Goal: Task Accomplishment & Management: Manage account settings

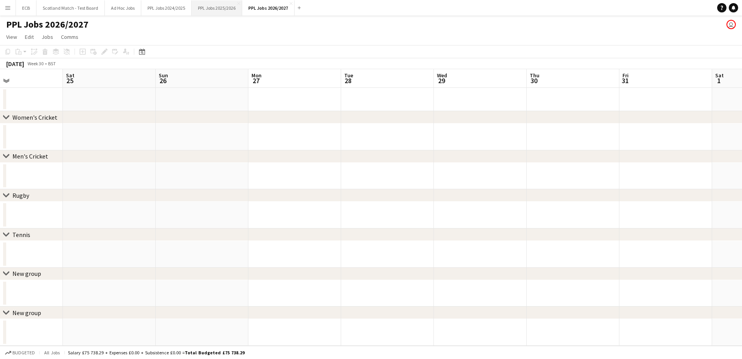
click at [209, 5] on button "PPL Jobs 2025/2026 Close" at bounding box center [217, 7] width 50 height 15
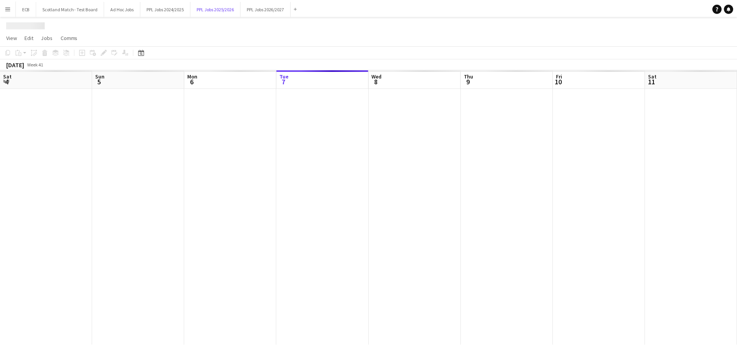
scroll to position [0, 186]
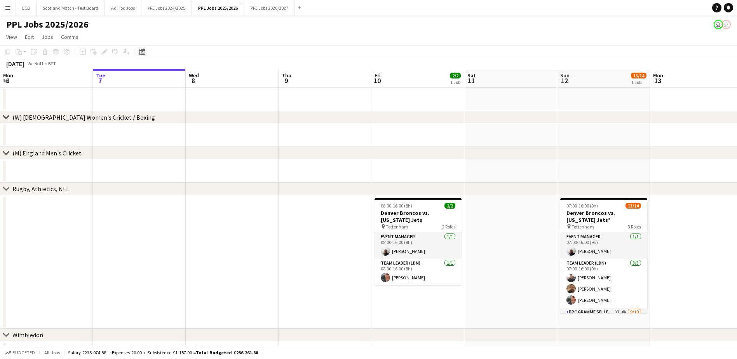
click at [139, 52] on icon at bounding box center [142, 52] width 6 height 6
click at [203, 80] on span "Next month" at bounding box center [205, 79] width 16 height 16
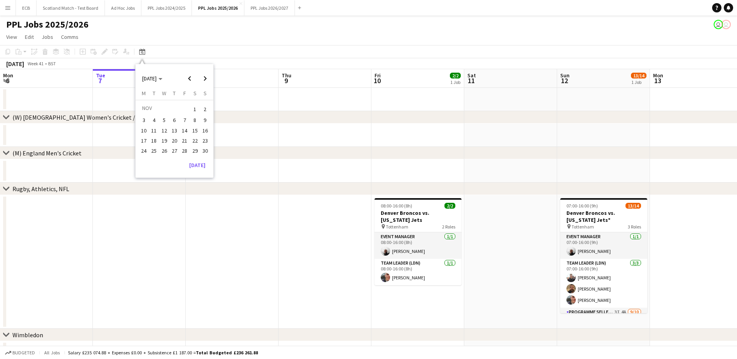
click at [193, 142] on span "22" at bounding box center [194, 140] width 9 height 9
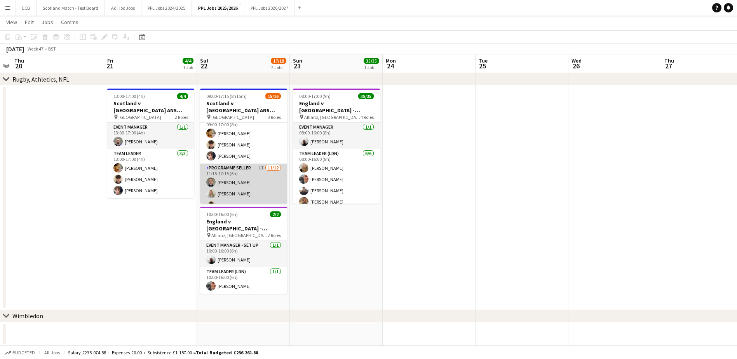
scroll to position [35, 0]
click at [238, 173] on app-card-role "Programme Seller 1I [DATE] 11:15-17:15 (6h) [PERSON_NAME] [PERSON_NAME] [PERSON…" at bounding box center [243, 238] width 87 height 150
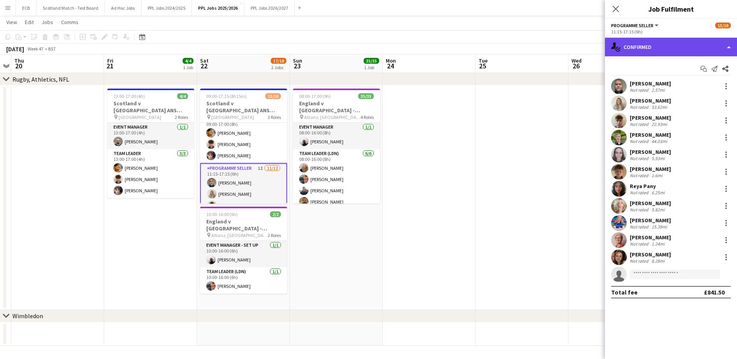
click at [488, 46] on div "single-neutral-actions-check-2 Confirmed" at bounding box center [671, 47] width 132 height 19
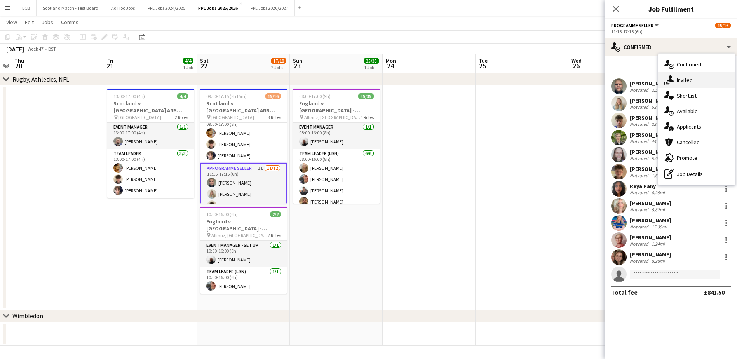
click at [488, 82] on div "single-neutral-actions-share-1 Invited" at bounding box center [696, 80] width 77 height 16
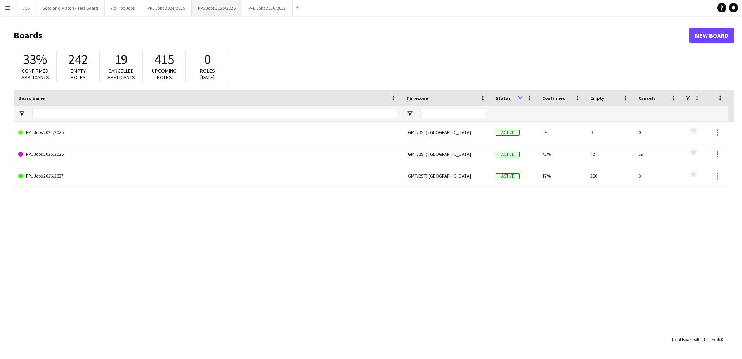
click at [205, 6] on button "PPL Jobs 2025/2026 Close" at bounding box center [217, 7] width 50 height 15
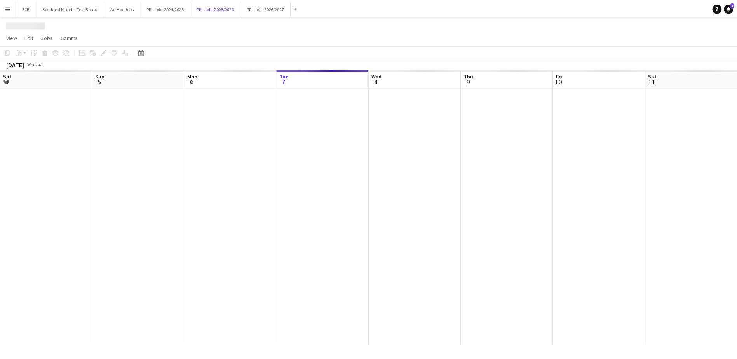
scroll to position [0, 186]
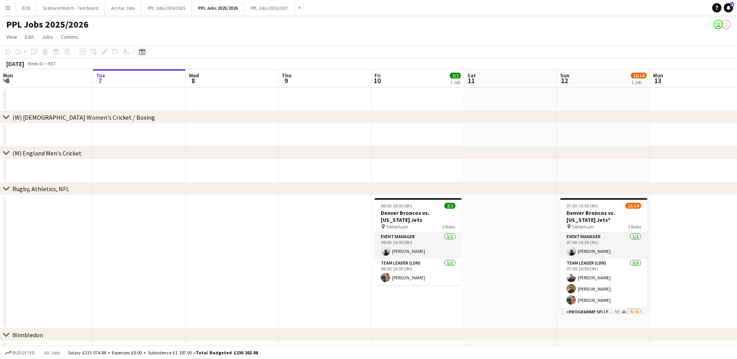
click at [143, 51] on icon "Date picker" at bounding box center [142, 52] width 6 height 6
click at [207, 78] on span "Next month" at bounding box center [205, 79] width 16 height 16
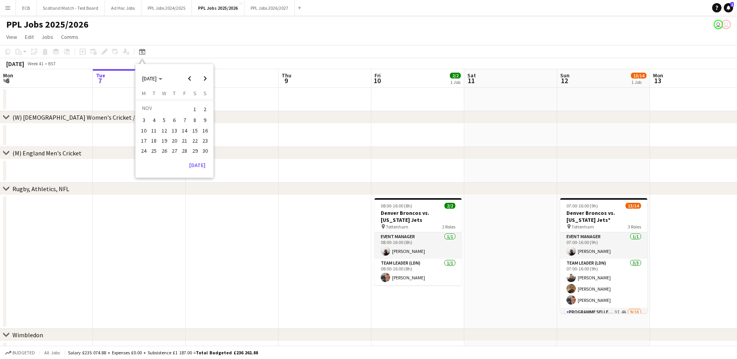
click at [195, 139] on span "22" at bounding box center [194, 140] width 9 height 9
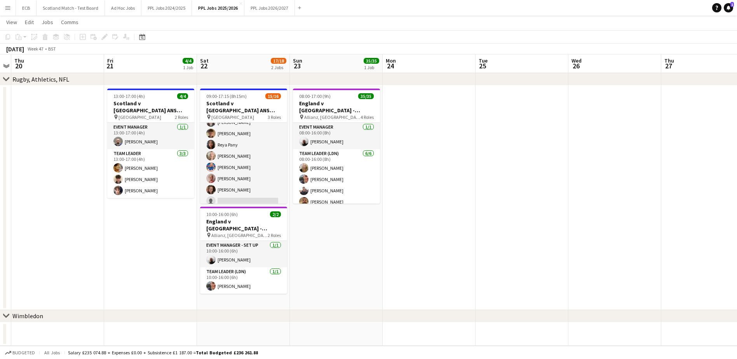
scroll to position [145, 0]
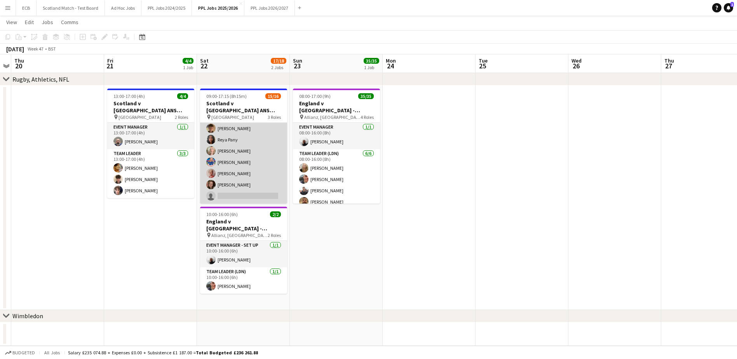
click at [250, 142] on app-card-role "Programme Seller 1I [DATE] 11:15-17:15 (6h) [PERSON_NAME] [PERSON_NAME] [PERSON…" at bounding box center [243, 128] width 87 height 150
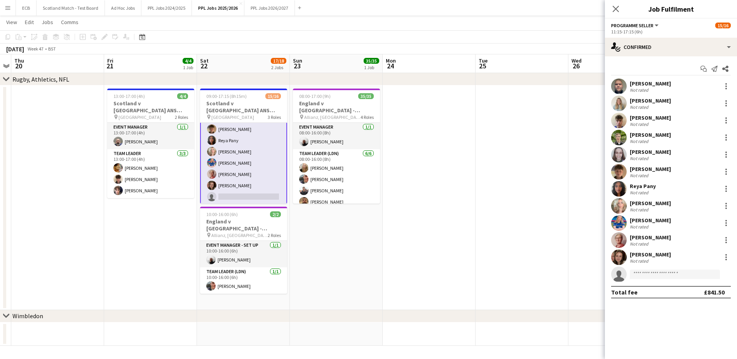
scroll to position [146, 0]
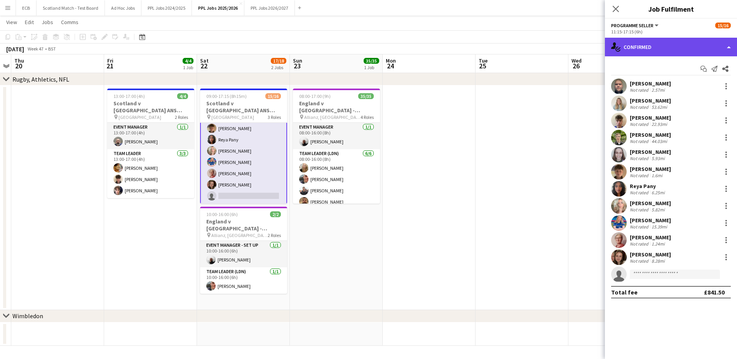
click at [638, 48] on div "single-neutral-actions-check-2 Confirmed" at bounding box center [671, 47] width 132 height 19
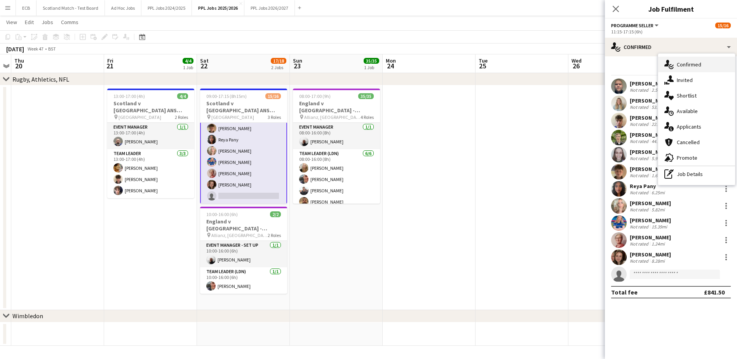
click at [699, 69] on div "single-neutral-actions-check-2 Confirmed" at bounding box center [696, 65] width 77 height 16
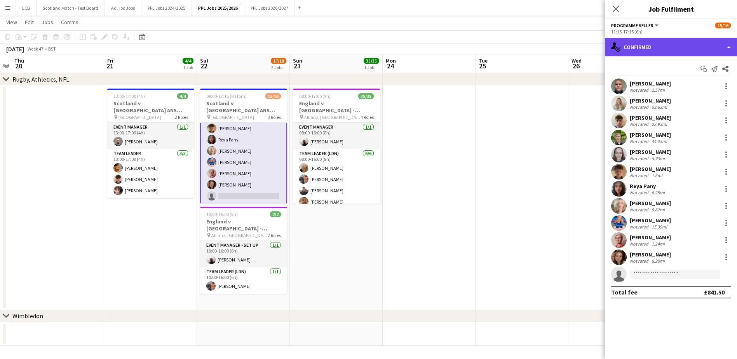
click at [657, 48] on div "single-neutral-actions-check-2 Confirmed" at bounding box center [671, 47] width 132 height 19
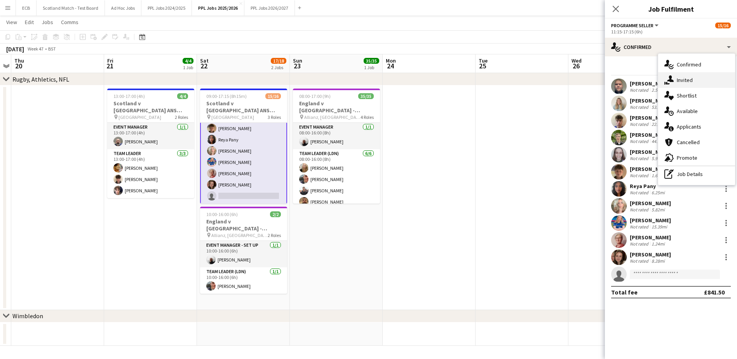
click at [685, 79] on span "Invited" at bounding box center [684, 79] width 16 height 7
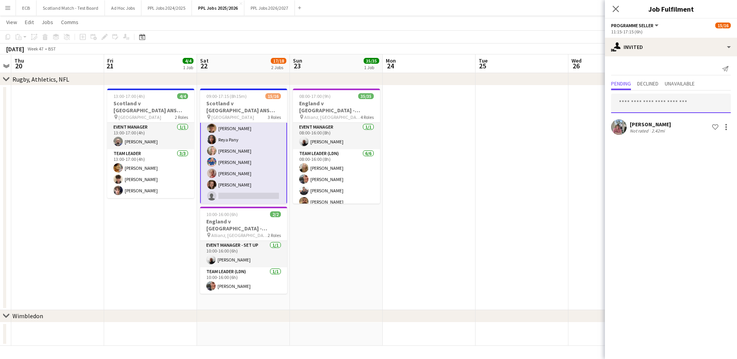
click at [653, 101] on input "text" at bounding box center [671, 103] width 120 height 19
type input "***"
click at [653, 121] on span "[PERSON_NAME]" at bounding box center [639, 122] width 45 height 7
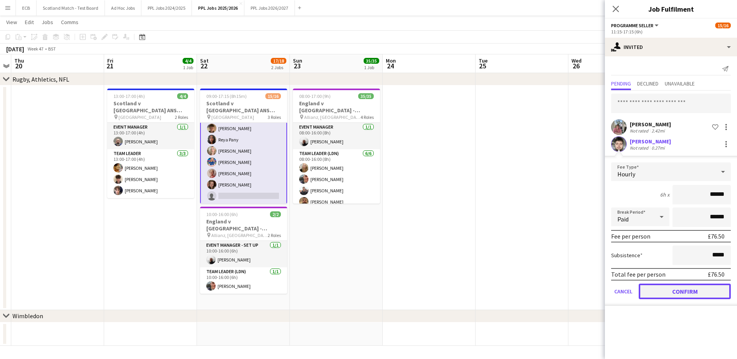
click at [698, 293] on button "Confirm" at bounding box center [684, 291] width 92 height 16
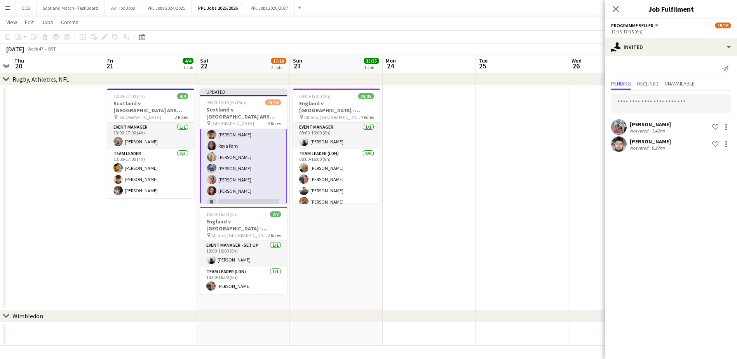
click at [648, 142] on div "[PERSON_NAME]" at bounding box center [649, 141] width 41 height 7
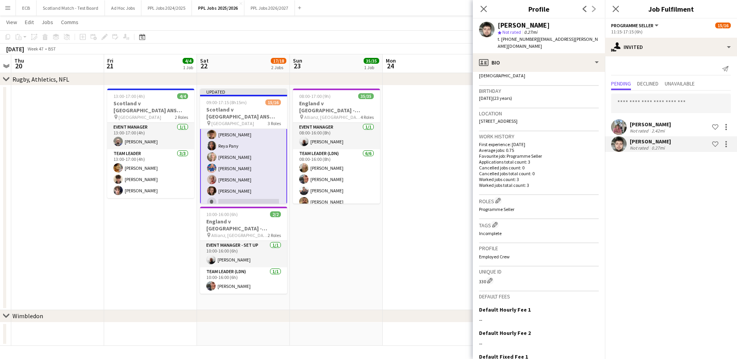
scroll to position [131, 0]
drag, startPoint x: 532, startPoint y: 123, endPoint x: 558, endPoint y: 125, distance: 26.1
click at [558, 125] on div "Location [GEOGRAPHIC_DATA]" at bounding box center [539, 119] width 120 height 23
copy span "EH11 2QR"
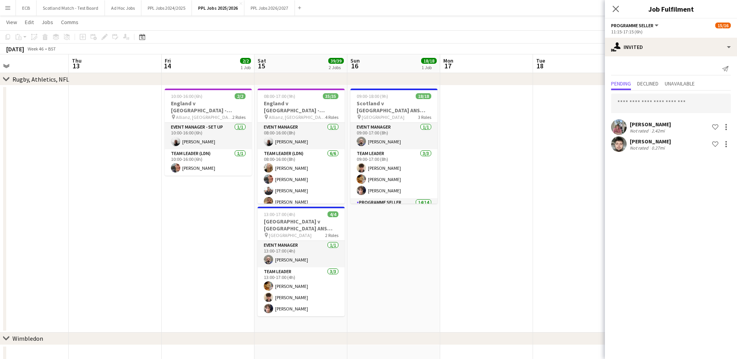
scroll to position [0, 200]
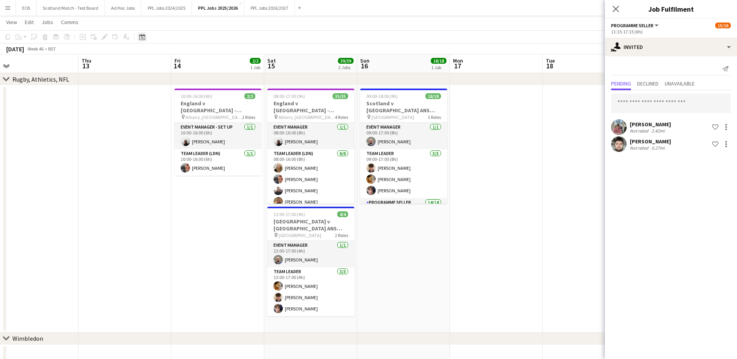
click at [143, 36] on icon "Date picker" at bounding box center [142, 37] width 6 height 6
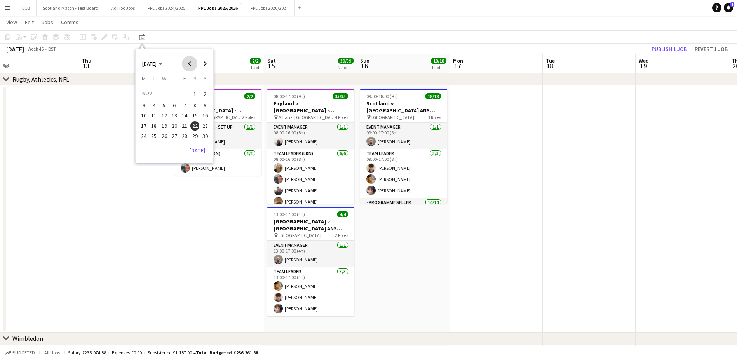
click at [190, 64] on span "Previous month" at bounding box center [190, 64] width 16 height 16
click at [151, 111] on span "9" at bounding box center [153, 113] width 9 height 9
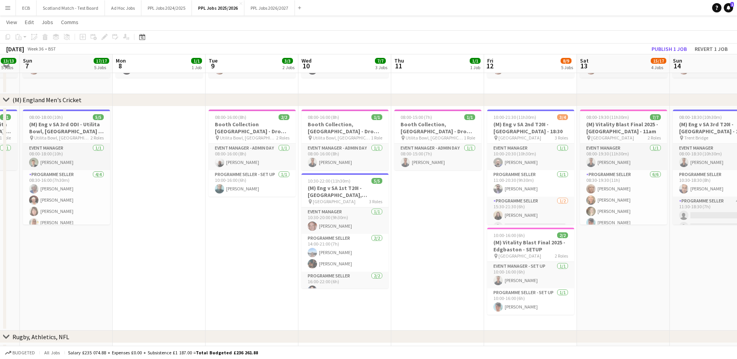
scroll to position [0, 199]
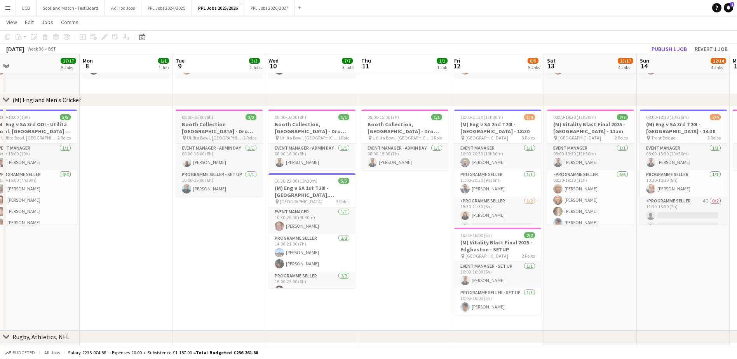
drag, startPoint x: 202, startPoint y: 122, endPoint x: 193, endPoint y: 118, distance: 9.4
click at [193, 118] on span "08:00-16:00 (8h)" at bounding box center [197, 117] width 31 height 6
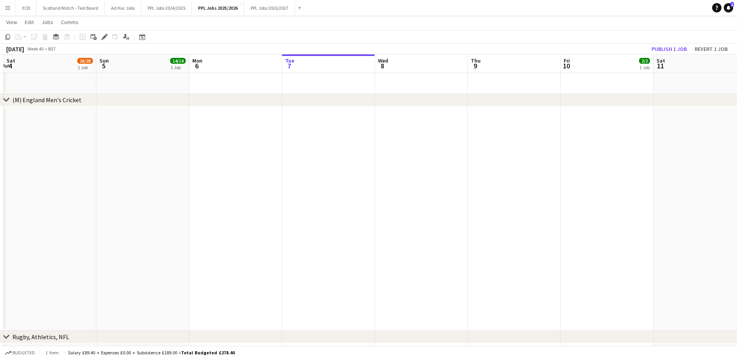
scroll to position [0, 242]
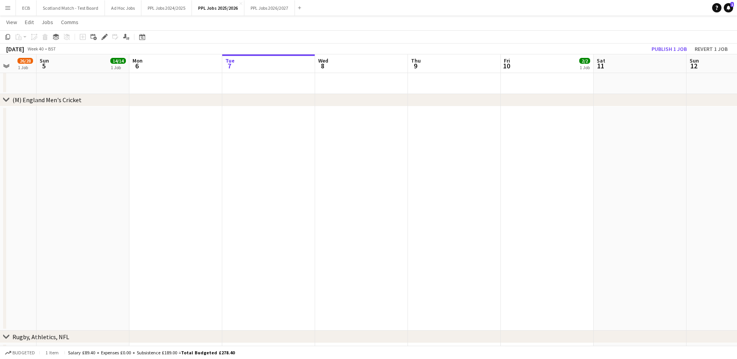
click at [269, 121] on app-date-cell at bounding box center [268, 218] width 93 height 224
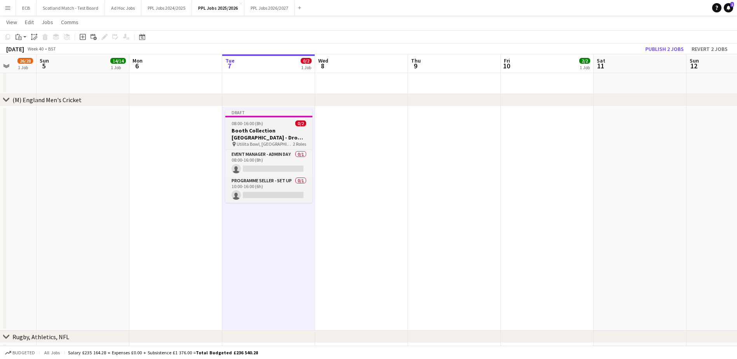
click at [255, 124] on span "08:00-16:00 (8h)" at bounding box center [246, 123] width 31 height 6
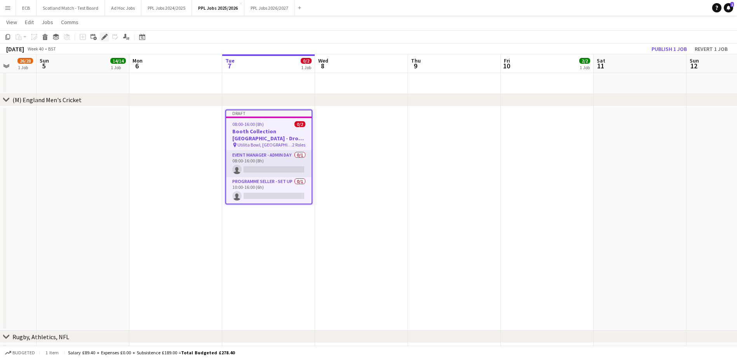
click at [106, 38] on icon "Edit" at bounding box center [104, 37] width 6 height 6
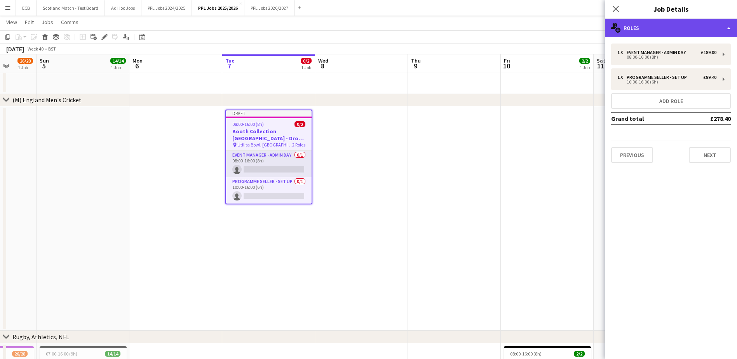
click at [666, 30] on div "multiple-users-add Roles" at bounding box center [671, 28] width 132 height 19
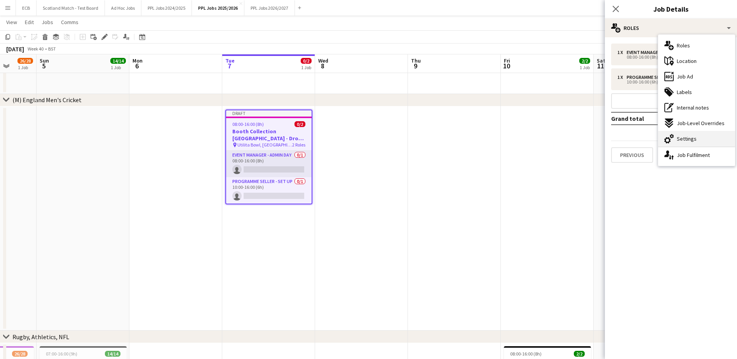
click at [693, 137] on span "Settings" at bounding box center [686, 138] width 20 height 7
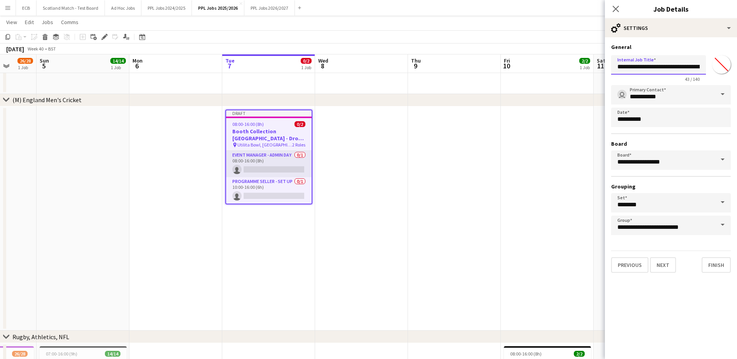
scroll to position [0, 34]
drag, startPoint x: 696, startPoint y: 66, endPoint x: 720, endPoint y: 69, distance: 23.8
click at [720, 69] on div "**********" at bounding box center [671, 67] width 120 height 30
type input "**********"
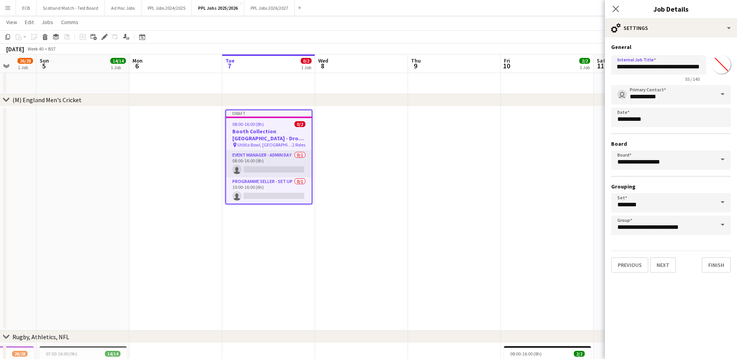
click at [457, 150] on app-date-cell at bounding box center [454, 218] width 93 height 224
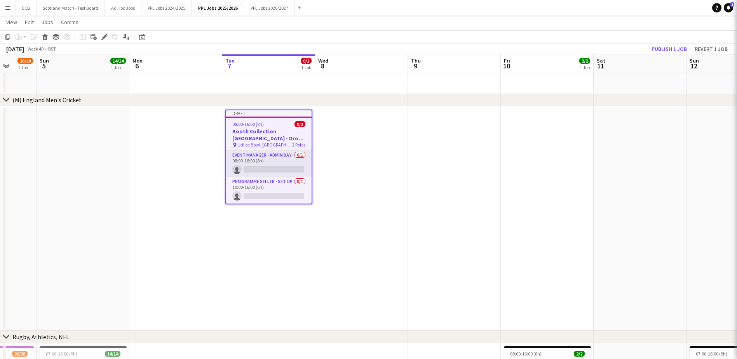
scroll to position [0, 0]
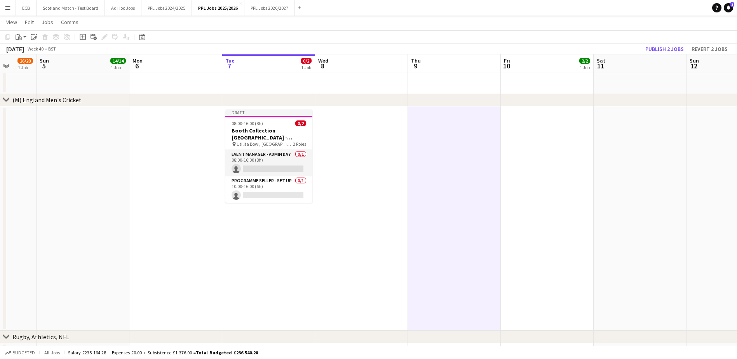
drag, startPoint x: 267, startPoint y: 162, endPoint x: 249, endPoint y: 121, distance: 44.4
click at [249, 121] on span "08:00-16:00 (8h)" at bounding box center [246, 123] width 31 height 6
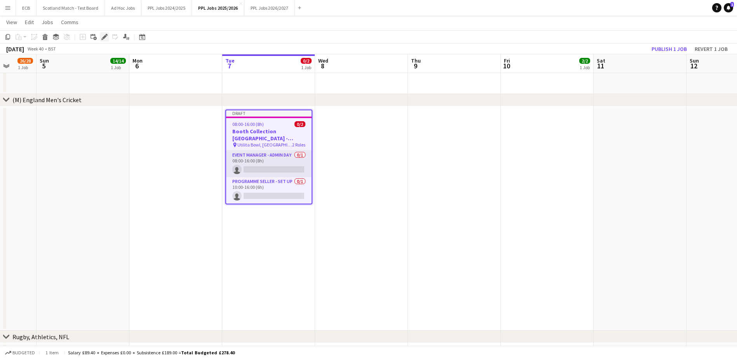
click at [103, 38] on icon at bounding box center [104, 37] width 4 height 4
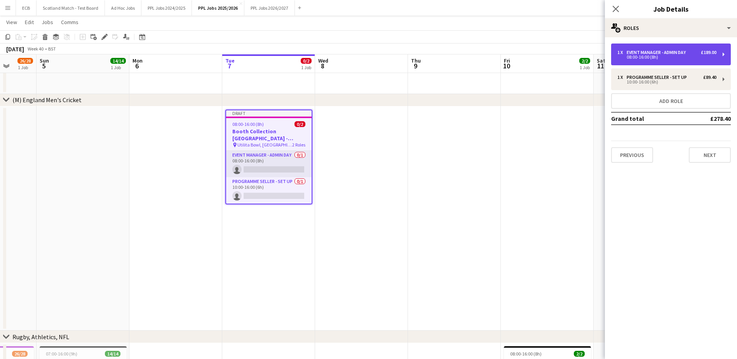
click at [720, 49] on div "1 x Event Manager - Admin Day £189.00 08:00-16:00 (8h)" at bounding box center [671, 54] width 120 height 22
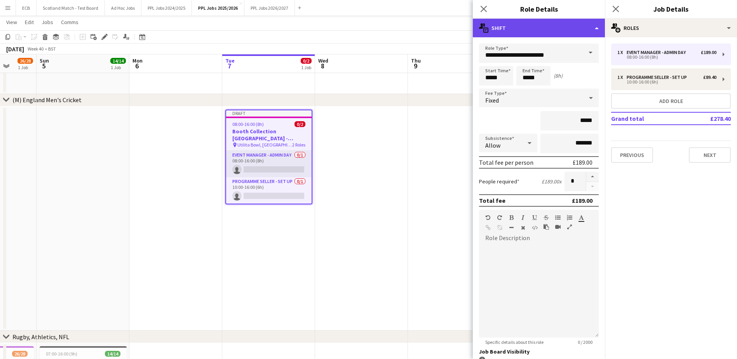
click at [516, 33] on div "multiple-actions-text Shift" at bounding box center [539, 28] width 132 height 19
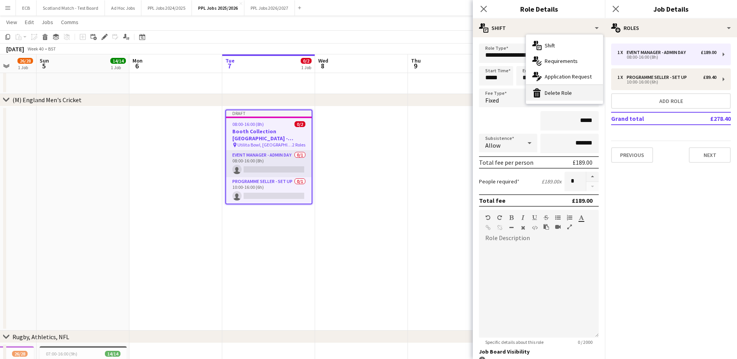
click at [556, 91] on div "bin-2 Delete Role" at bounding box center [564, 93] width 77 height 16
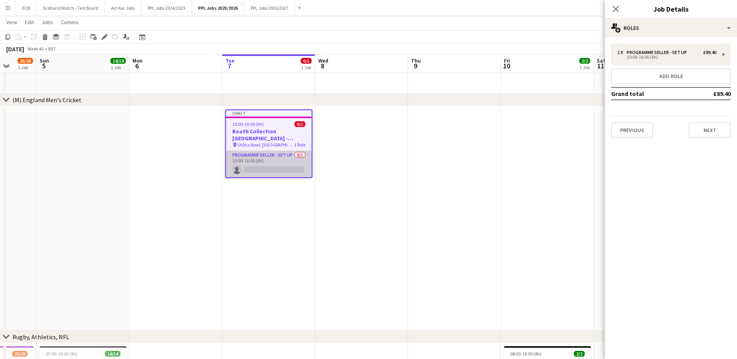
click at [276, 159] on app-card-role "Programme Seller - Set Up 0/1 10:00-16:00 (6h) single-neutral-actions" at bounding box center [268, 164] width 85 height 26
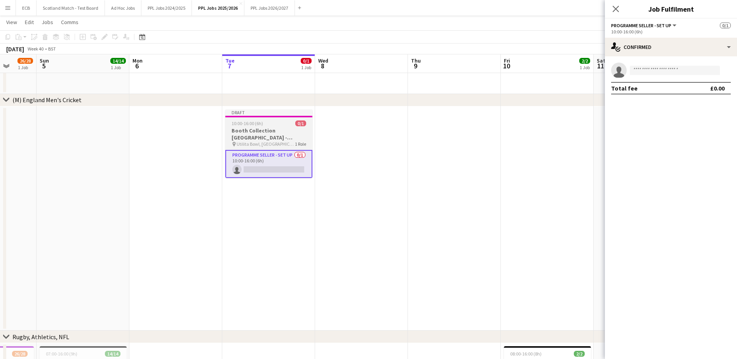
click at [267, 127] on h3 "Booth Collection [GEOGRAPHIC_DATA] - [GEOGRAPHIC_DATA] drop - underpay" at bounding box center [268, 134] width 87 height 14
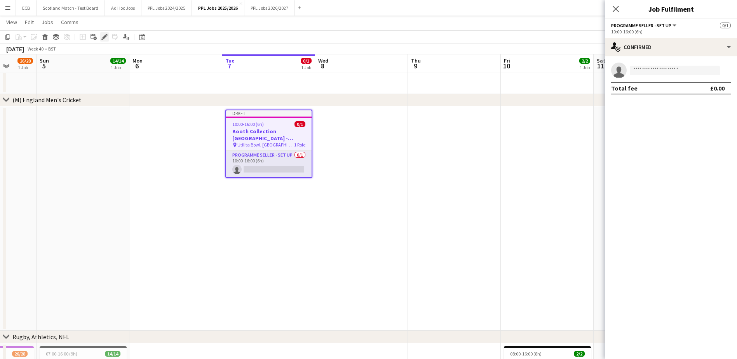
click at [102, 36] on icon "Edit" at bounding box center [104, 37] width 6 height 6
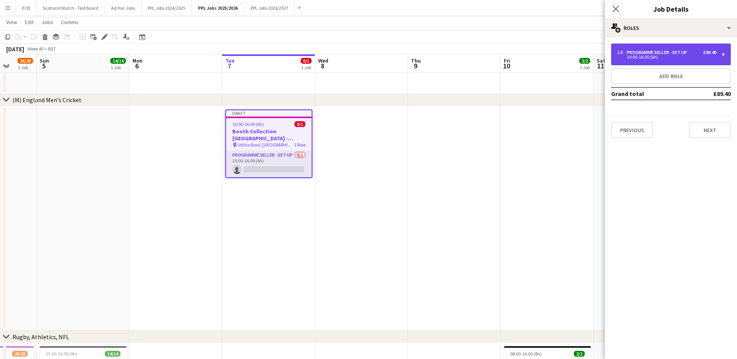
click at [684, 61] on div "1 x Programme Seller - Set Up £89.40 10:00-16:00 (6h)" at bounding box center [671, 54] width 120 height 22
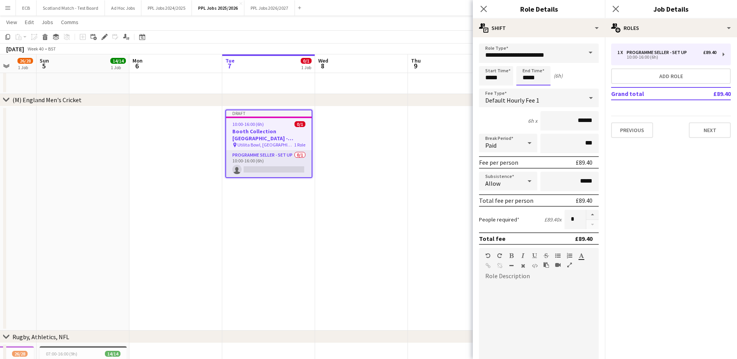
click at [530, 78] on input "*****" at bounding box center [533, 75] width 34 height 19
click at [528, 87] on div at bounding box center [526, 89] width 16 height 8
type input "*****"
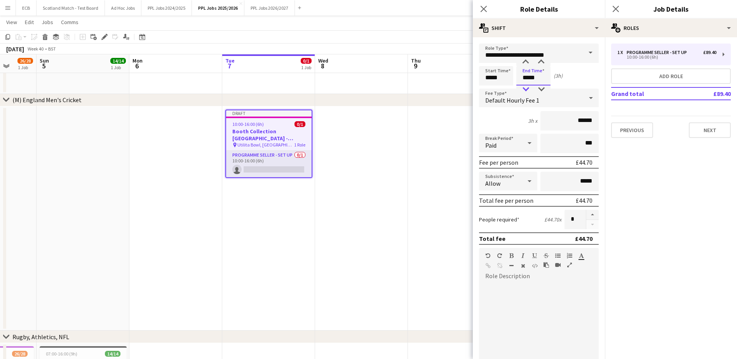
click at [528, 87] on div at bounding box center [526, 89] width 16 height 8
click at [561, 292] on div at bounding box center [539, 328] width 120 height 93
click at [668, 172] on mat-expansion-panel "pencil3 General details 1 x Programme Seller - Set Up £89.40 10:00-16:00 (6h) A…" at bounding box center [671, 198] width 132 height 322
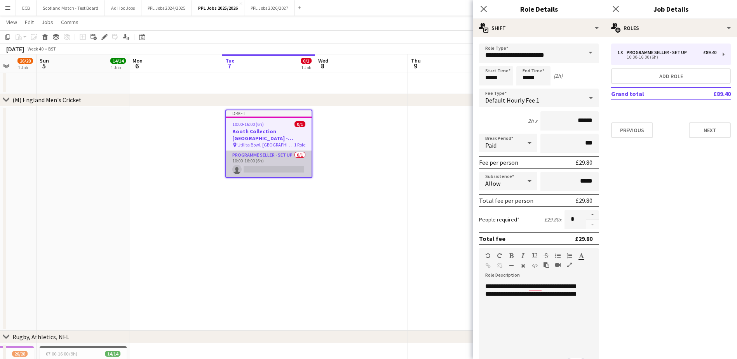
click at [277, 154] on app-card-role "Programme Seller - Set Up 0/1 10:00-16:00 (6h) single-neutral-actions" at bounding box center [268, 164] width 85 height 26
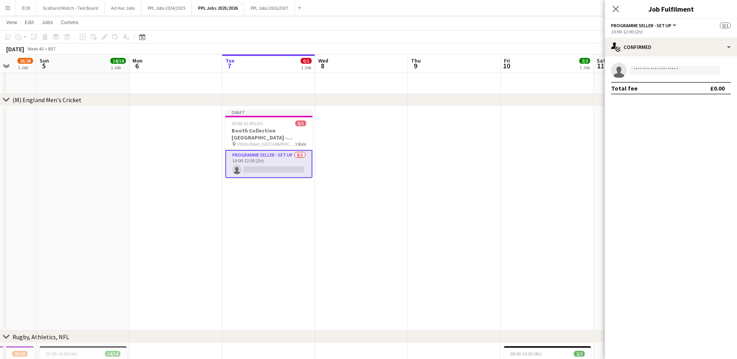
click at [276, 165] on app-card-role "Programme Seller - Set Up 0/1 10:00-12:00 (2h) single-neutral-actions" at bounding box center [268, 164] width 87 height 28
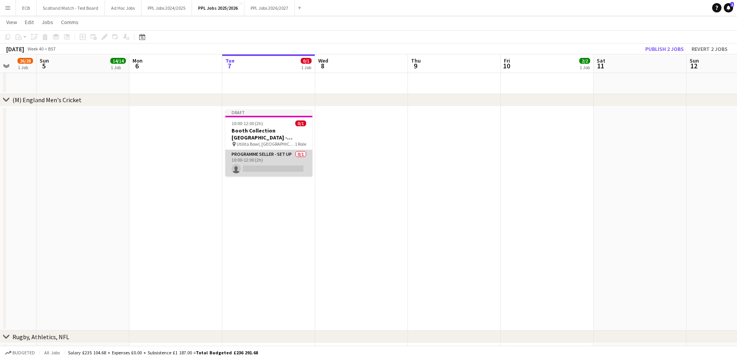
click at [280, 161] on app-card-role "Programme Seller - Set Up 0/1 10:00-12:00 (2h) single-neutral-actions" at bounding box center [268, 163] width 87 height 26
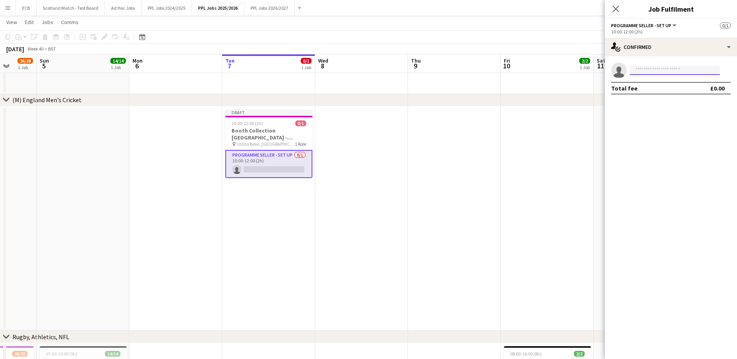
click at [645, 66] on input at bounding box center [674, 70] width 90 height 9
type input "*"
type input "***"
click at [657, 83] on span "[PERSON_NAME]" at bounding box center [658, 81] width 45 height 7
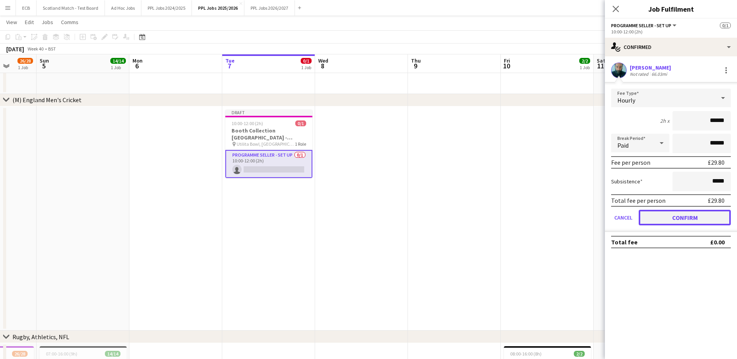
click at [694, 214] on button "Confirm" at bounding box center [684, 218] width 92 height 16
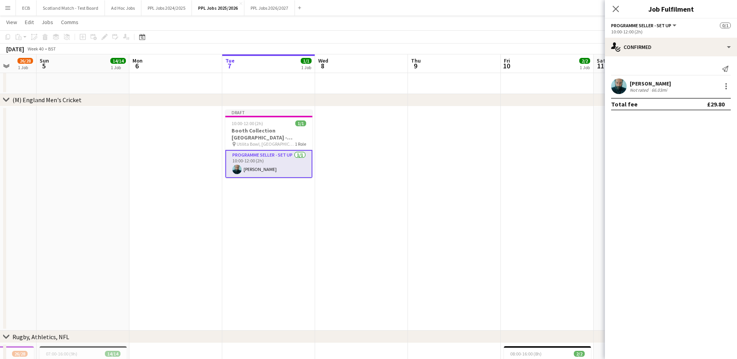
click at [381, 170] on app-date-cell at bounding box center [361, 218] width 93 height 224
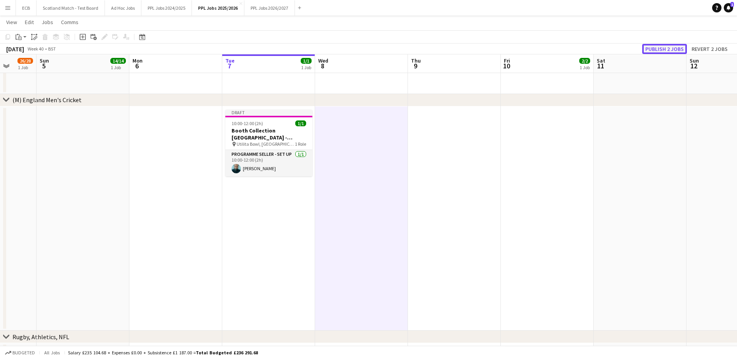
click at [658, 47] on button "Publish 2 jobs" at bounding box center [664, 49] width 45 height 10
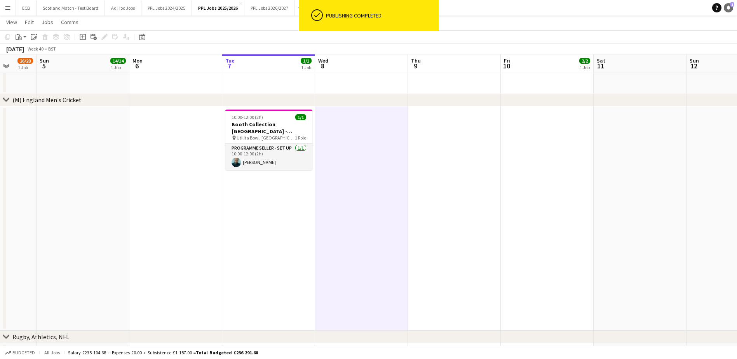
click at [728, 6] on icon "Notifications" at bounding box center [728, 7] width 5 height 5
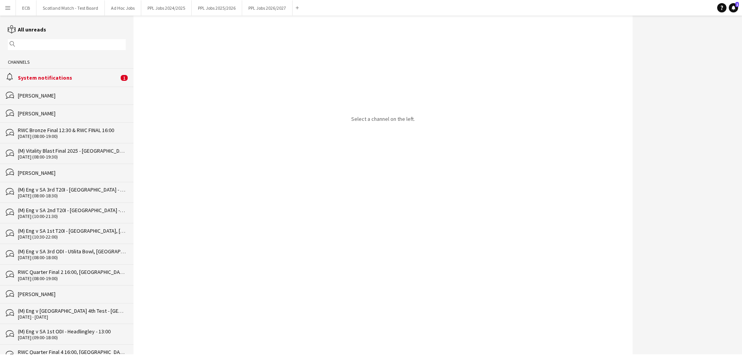
click at [45, 75] on div "System notifications" at bounding box center [68, 77] width 101 height 7
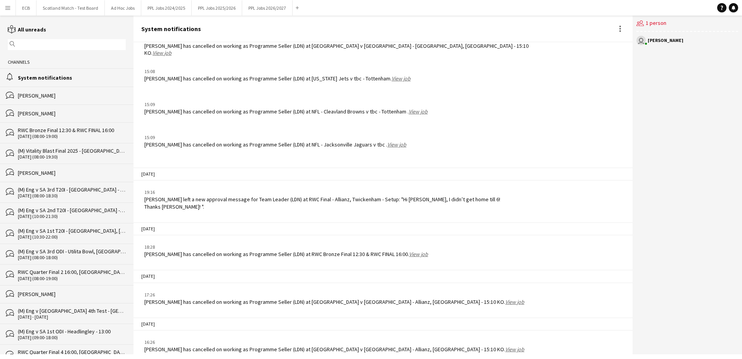
scroll to position [898, 0]
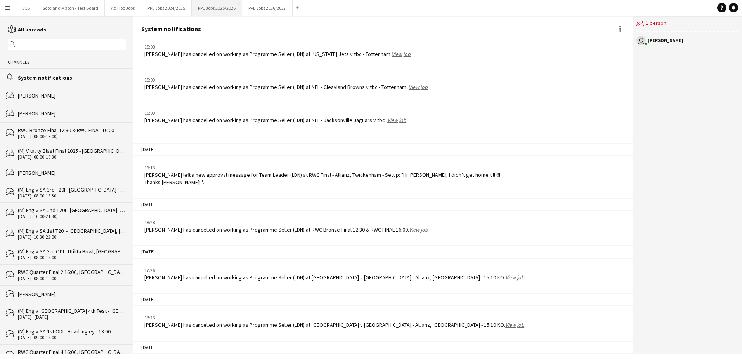
click at [212, 6] on button "PPL Jobs 2025/2026 Close" at bounding box center [217, 7] width 50 height 15
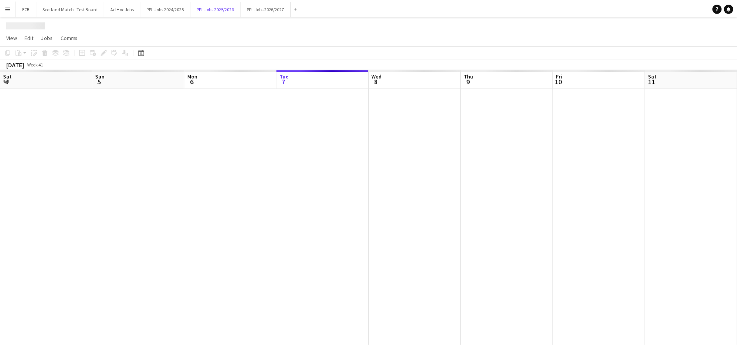
scroll to position [0, 186]
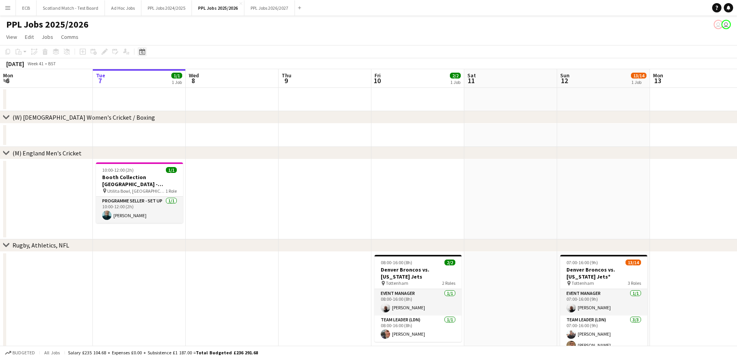
click at [141, 52] on icon "Date picker" at bounding box center [142, 52] width 6 height 6
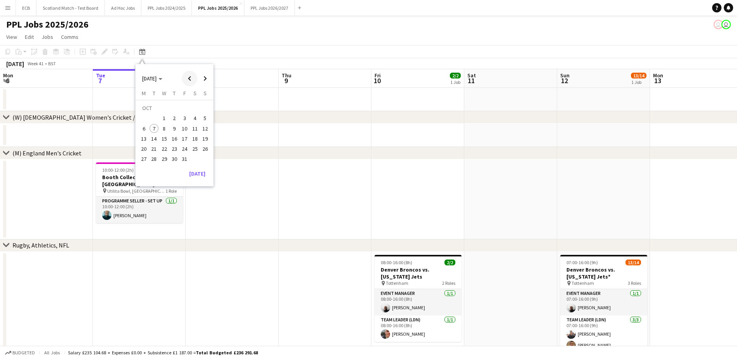
click at [190, 78] on span "Previous month" at bounding box center [190, 79] width 16 height 16
click at [153, 120] on span "3" at bounding box center [153, 120] width 9 height 9
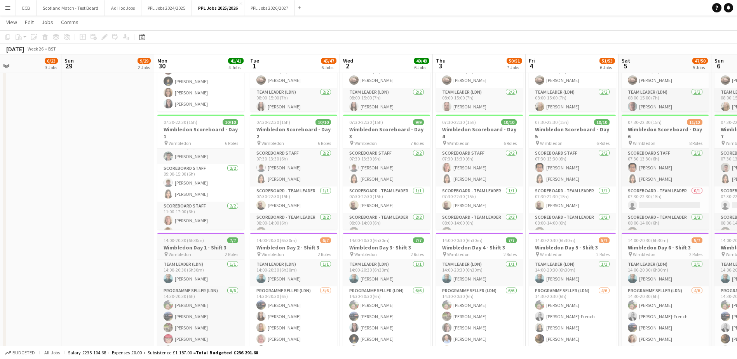
scroll to position [898, 0]
